Goal: Transaction & Acquisition: Book appointment/travel/reservation

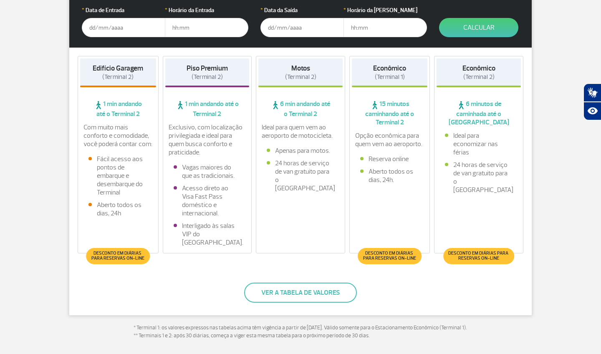
scroll to position [182, 0]
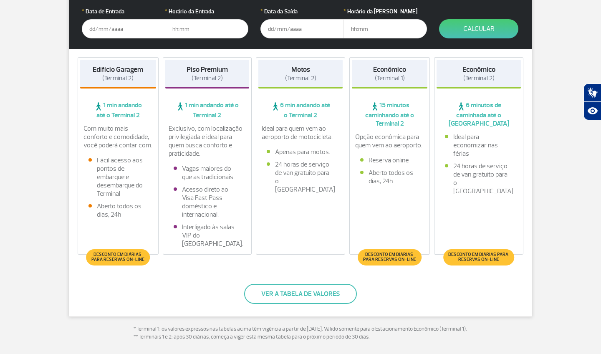
click at [182, 283] on div "Parceiro Oficial * Data de Entrada * Horário da Entrada * Data da Saída * Horár…" at bounding box center [300, 142] width 463 height 349
click at [119, 256] on span "Desconto em diárias para reservas on-line" at bounding box center [118, 257] width 56 height 10
click at [326, 300] on button "Ver a tabela de valores" at bounding box center [300, 294] width 113 height 20
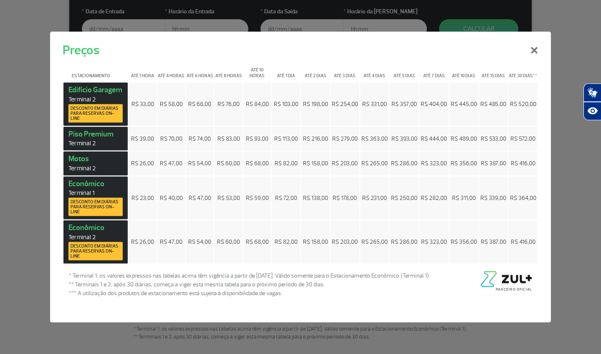
click at [532, 47] on button "×" at bounding box center [534, 49] width 22 height 30
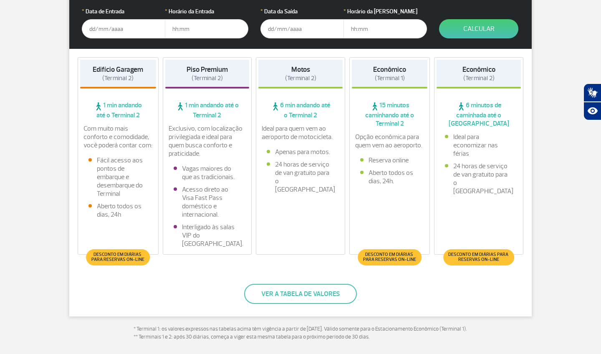
click at [136, 37] on input "text" at bounding box center [123, 28] width 83 height 19
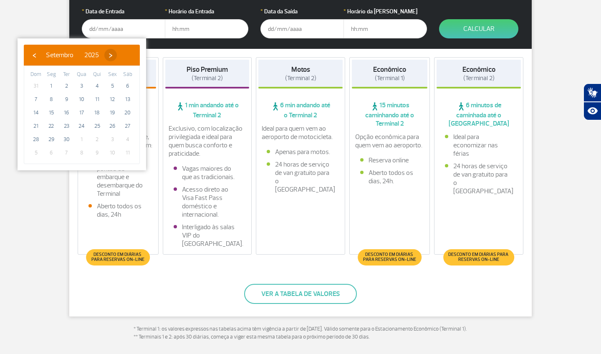
click at [117, 59] on span "›" at bounding box center [110, 55] width 13 height 13
click at [112, 59] on span "›" at bounding box center [105, 55] width 13 height 13
click at [118, 59] on span "›" at bounding box center [112, 55] width 13 height 13
click at [86, 125] on span "24" at bounding box center [81, 125] width 13 height 13
type input "[DATE]"
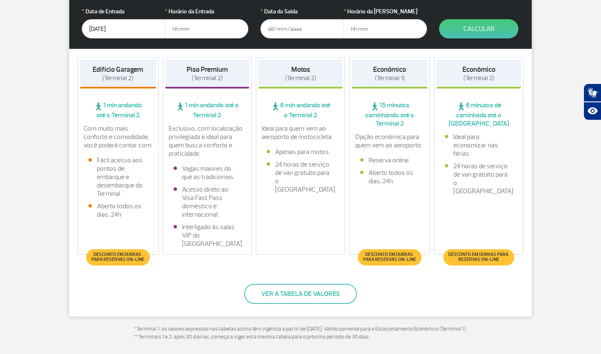
click at [182, 31] on input "text" at bounding box center [206, 28] width 83 height 19
type input "04:00"
click at [308, 29] on input "text" at bounding box center [301, 28] width 83 height 19
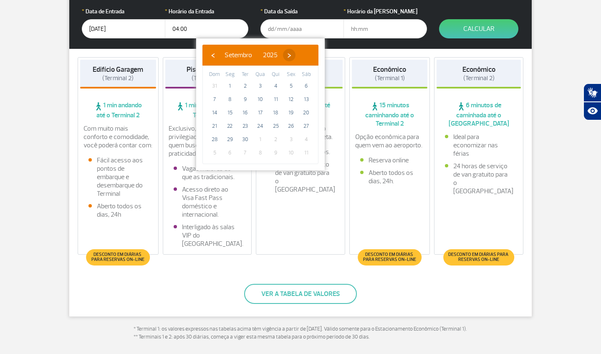
click at [296, 51] on span "›" at bounding box center [289, 55] width 13 height 13
click at [291, 51] on span "›" at bounding box center [284, 55] width 13 height 13
click at [297, 51] on span "›" at bounding box center [290, 55] width 13 height 13
click at [287, 51] on span "›" at bounding box center [281, 55] width 13 height 13
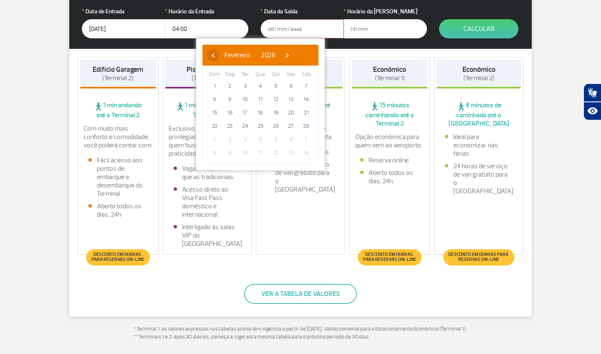
click at [214, 58] on span "‹" at bounding box center [213, 55] width 13 height 13
click at [278, 114] on span "15" at bounding box center [275, 112] width 13 height 13
type input "[DATE]"
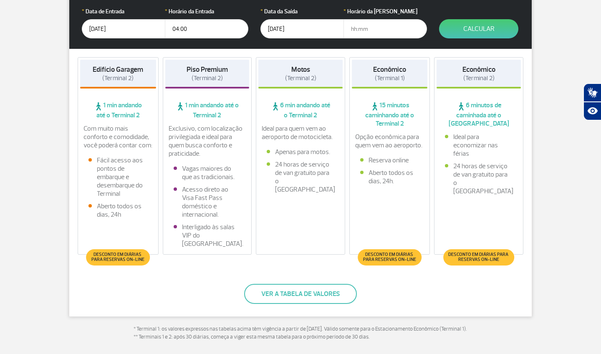
click at [375, 30] on input "text" at bounding box center [385, 28] width 83 height 19
type input "20:00"
click at [494, 31] on button "Calcular" at bounding box center [478, 28] width 79 height 19
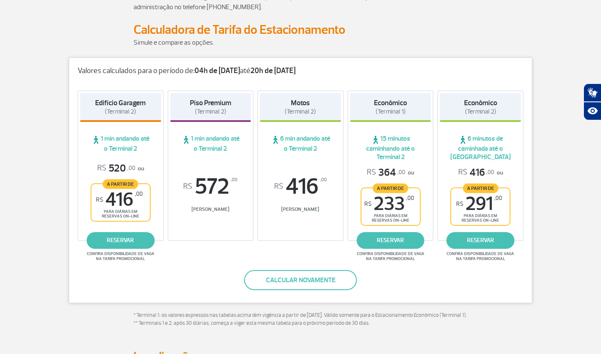
scroll to position [92, 0]
click at [408, 233] on link "reservar" at bounding box center [390, 240] width 68 height 17
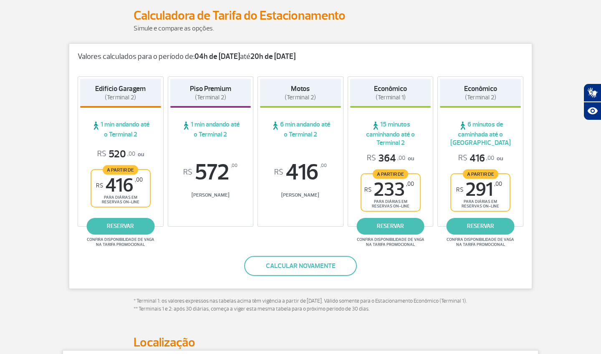
scroll to position [106, 0]
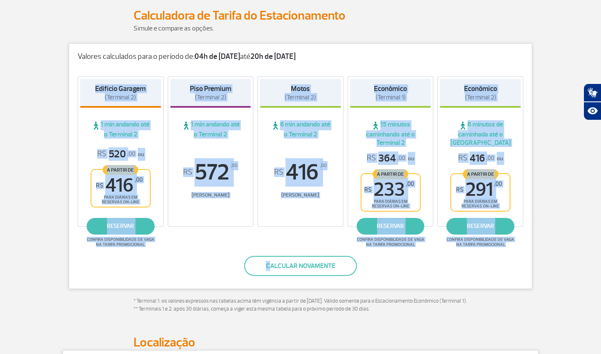
drag, startPoint x: 83, startPoint y: 81, endPoint x: 518, endPoint y: 251, distance: 467.1
click at [518, 251] on div "Valores calculados para o período de: 04h de [DATE] até 20h de [DATE] Edifício …" at bounding box center [300, 165] width 463 height 245
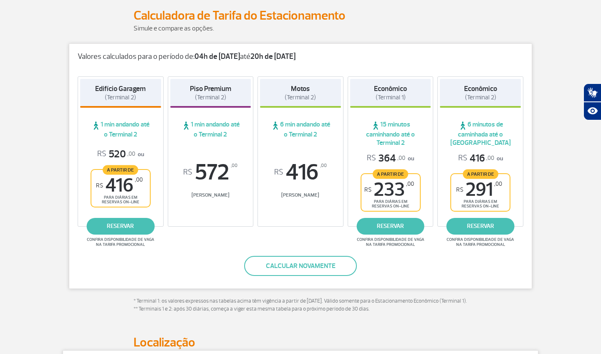
drag, startPoint x: 147, startPoint y: 149, endPoint x: 97, endPoint y: 153, distance: 50.6
click at [97, 153] on div "R$ 520 ,00 ou A partir de R$ 416 ,00 para diárias em reservas on-line" at bounding box center [120, 178] width 81 height 60
click at [97, 154] on sup "R$" at bounding box center [101, 154] width 9 height 0
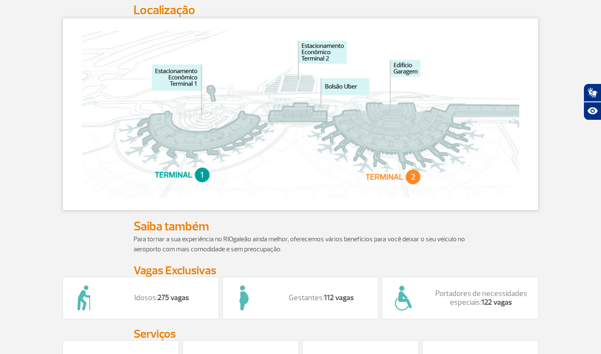
scroll to position [417, 0]
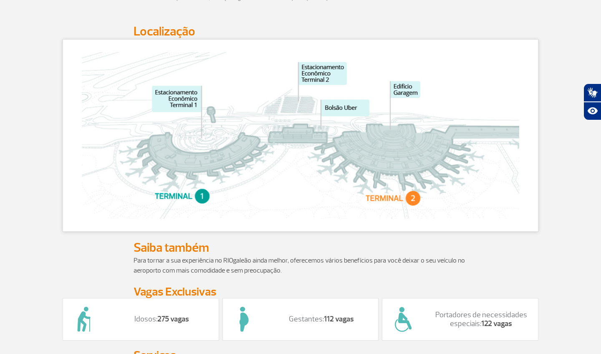
click at [565, 173] on section "> > Estacionamento Estacionamento O estacionamento do RIOgaleão é administrado …" at bounding box center [300, 237] width 601 height 1227
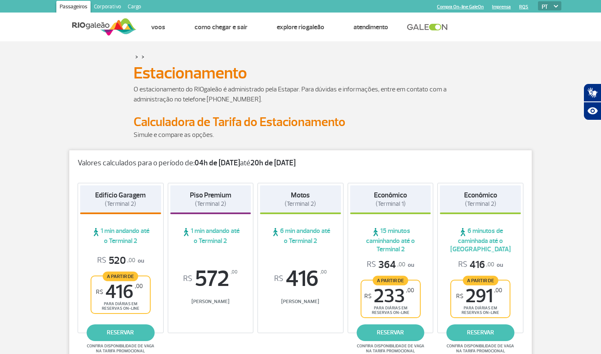
scroll to position [0, 0]
drag, startPoint x: 344, startPoint y: 152, endPoint x: 318, endPoint y: 161, distance: 27.6
click at [318, 161] on div "Valores calculados para o período de: 04h de [DATE] até 20h de [DATE]" at bounding box center [300, 159] width 463 height 18
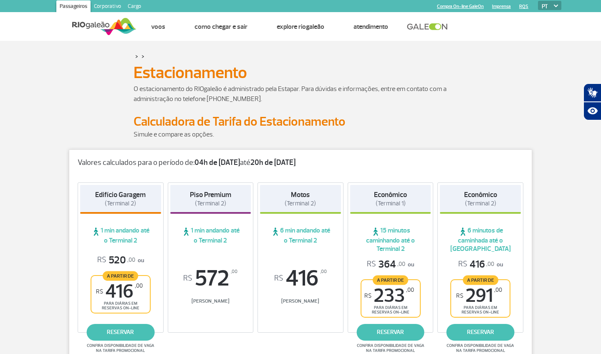
drag, startPoint x: 313, startPoint y: 162, endPoint x: 79, endPoint y: 165, distance: 234.2
click at [79, 165] on p "Valores calculados para o período de: 04h de [DATE] até 20h de [DATE]" at bounding box center [301, 162] width 446 height 9
